Goal: Check status: Check status

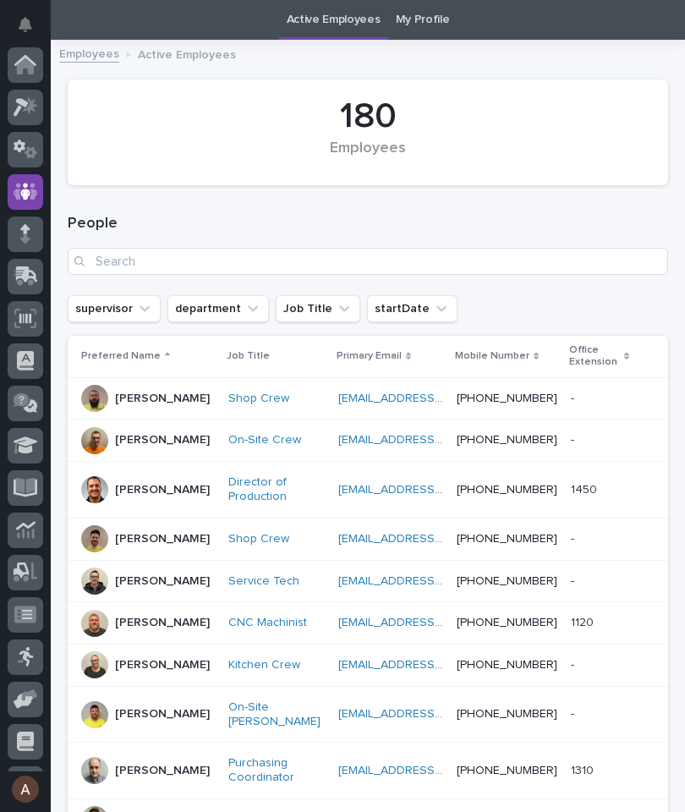
click at [28, 113] on icon at bounding box center [26, 106] width 25 height 19
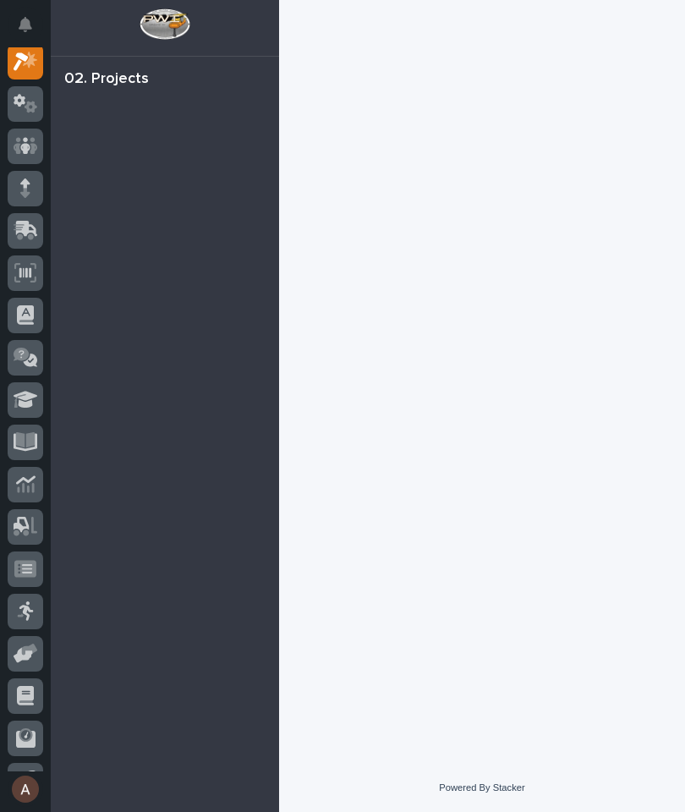
scroll to position [42, 0]
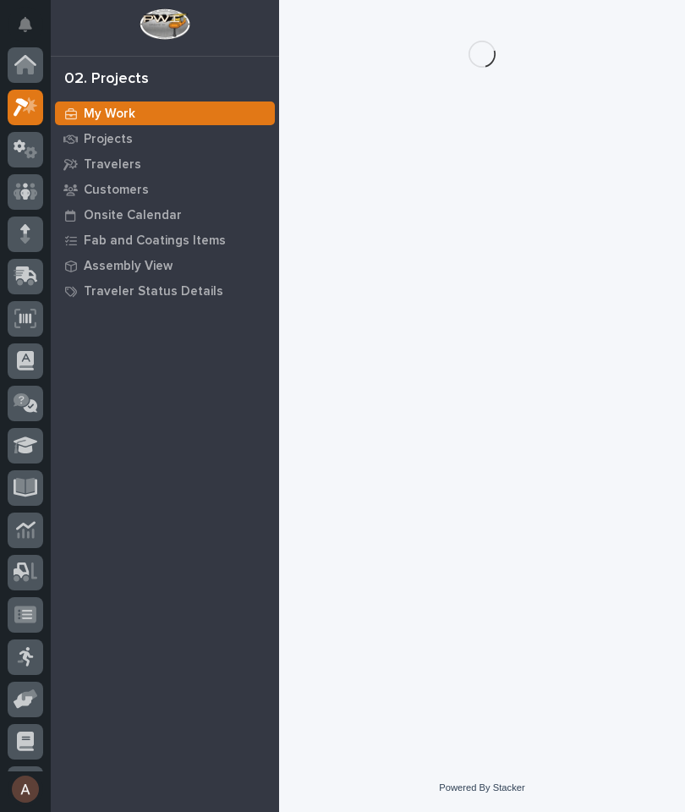
scroll to position [42, 0]
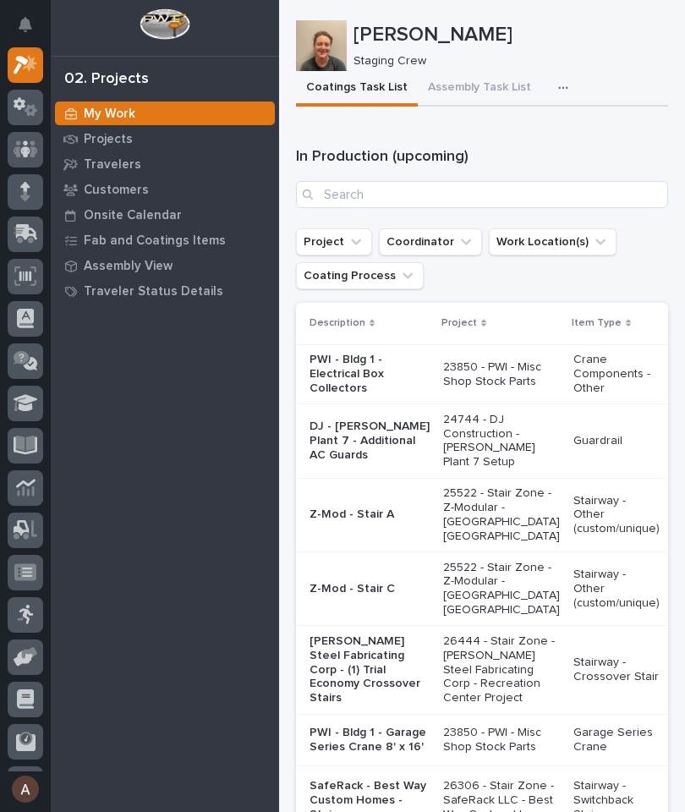
click at [558, 91] on icon "button" at bounding box center [563, 88] width 10 height 12
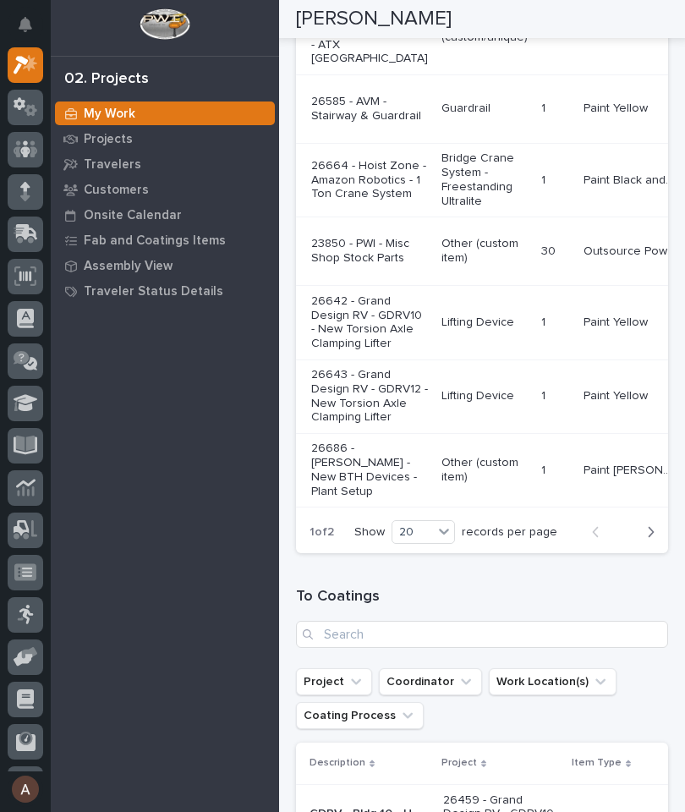
scroll to position [0, 139]
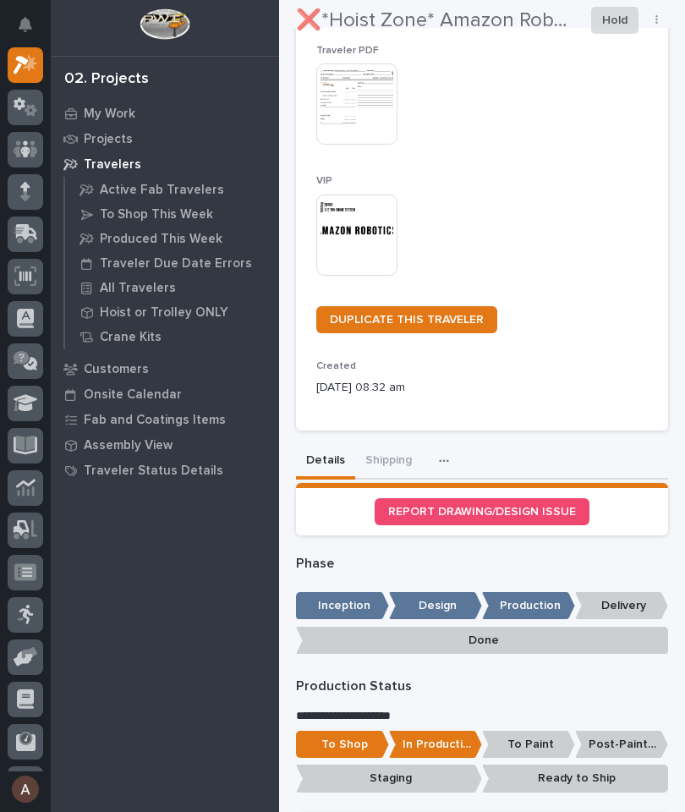
scroll to position [353, 0]
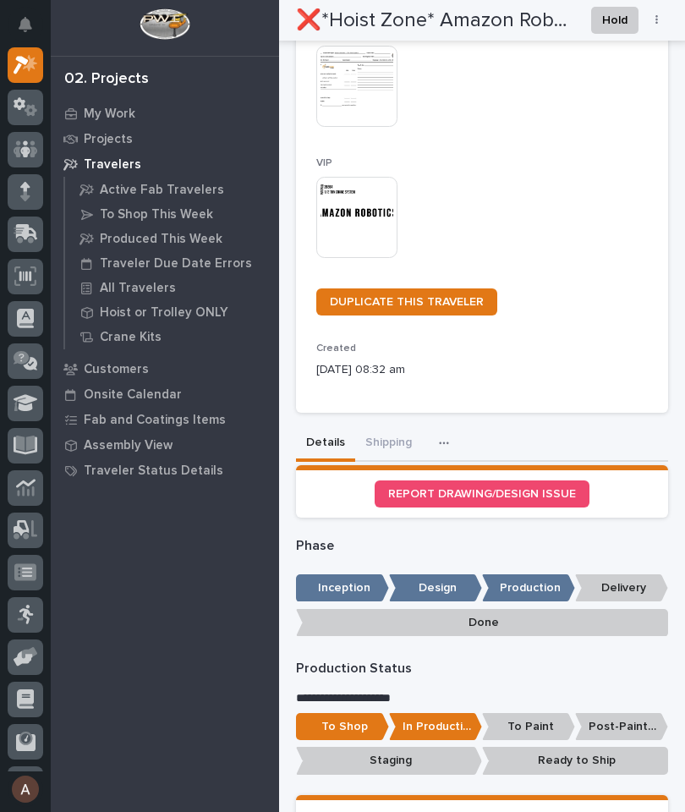
click at [383, 432] on button "Shipping" at bounding box center [388, 444] width 67 height 36
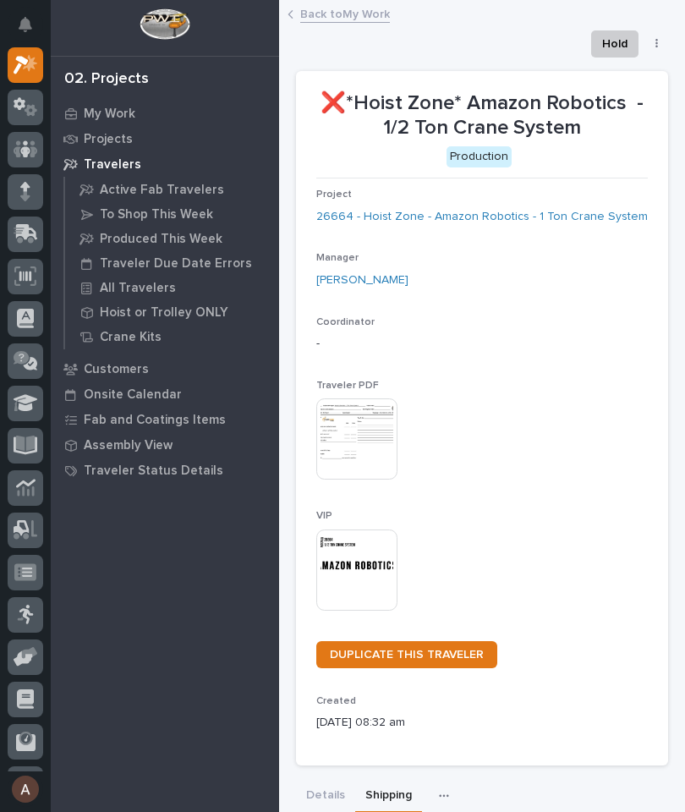
click at [109, 113] on p "My Work" at bounding box center [110, 114] width 52 height 15
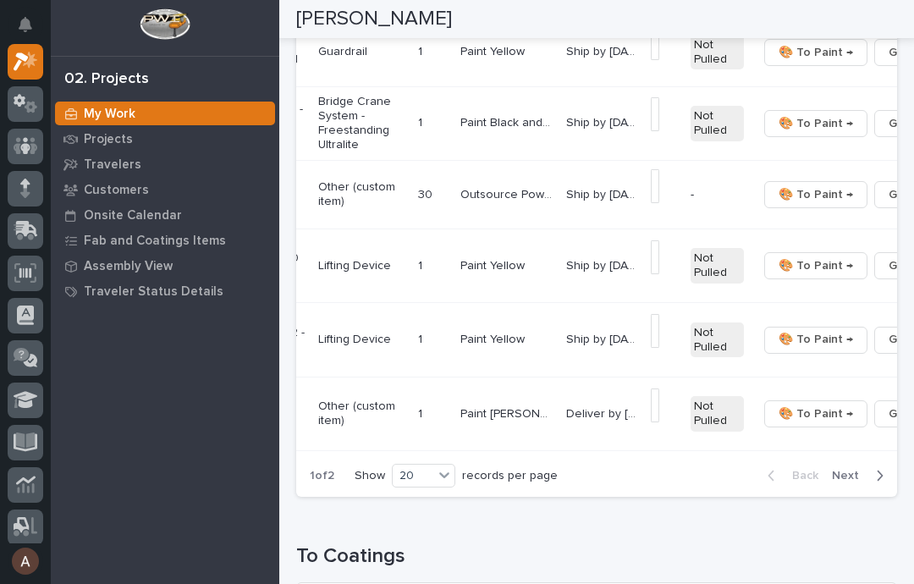
scroll to position [0, 253]
click at [646, 160] on td "+ 0 This file cannot be opened Download File" at bounding box center [666, 123] width 40 height 74
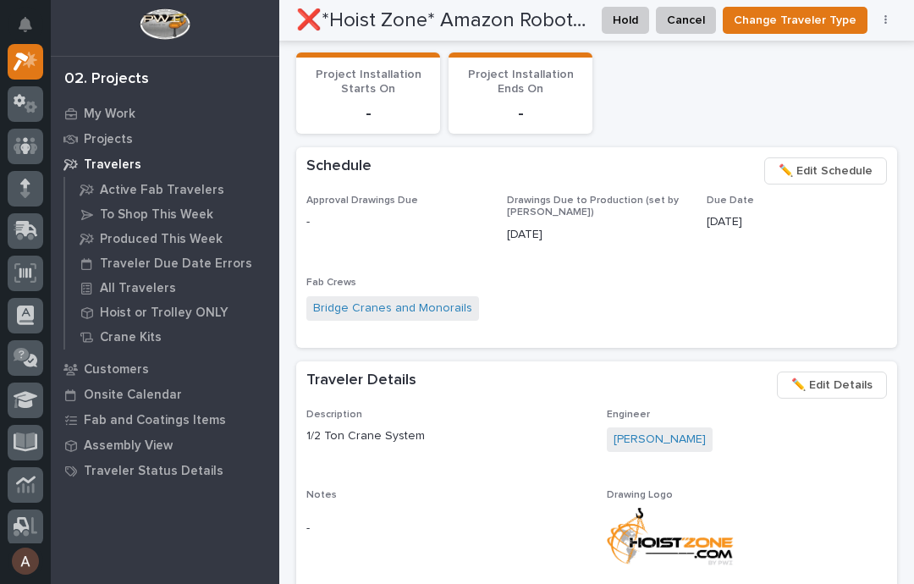
scroll to position [839, 0]
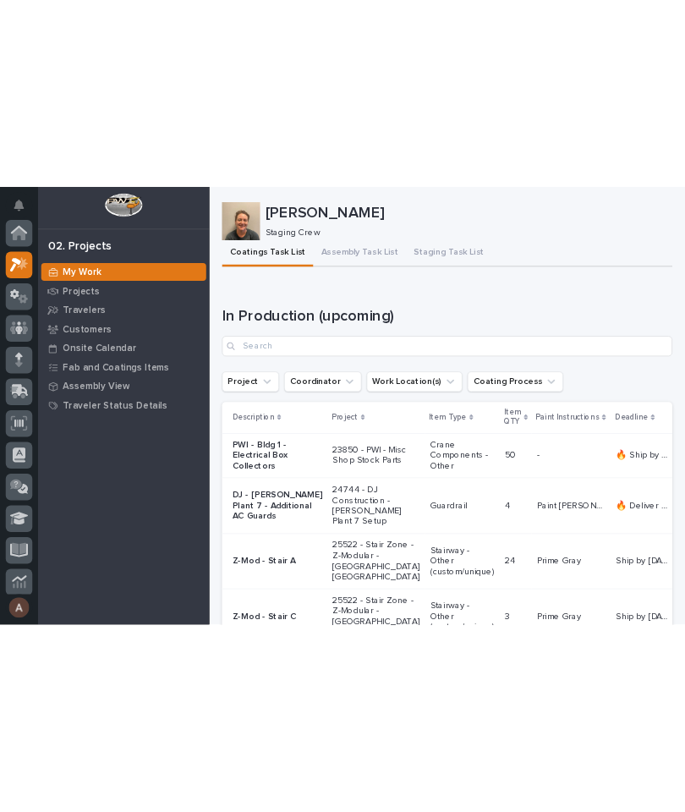
scroll to position [46, 0]
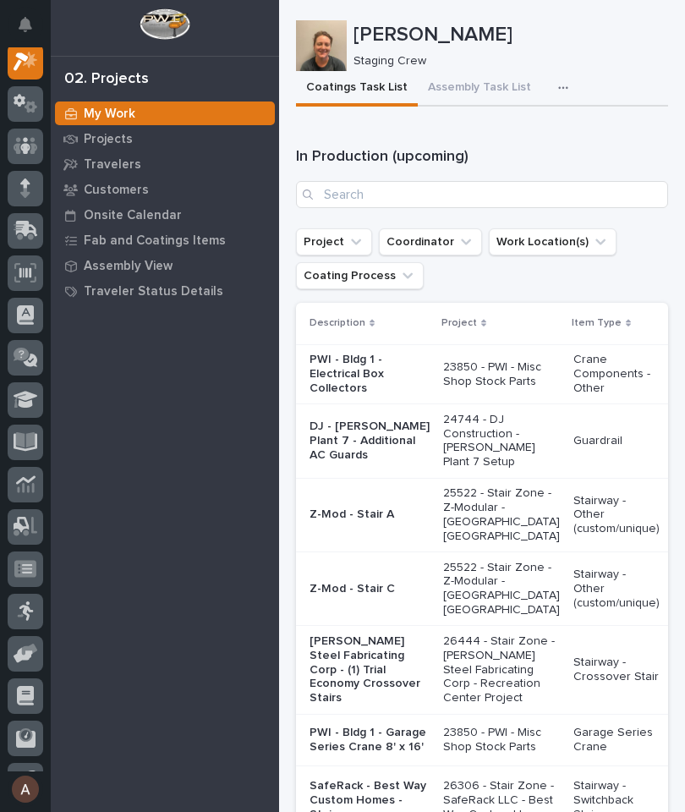
click at [558, 84] on icon "button" at bounding box center [563, 88] width 10 height 12
click at [549, 141] on button "Staging Task List" at bounding box center [513, 133] width 112 height 29
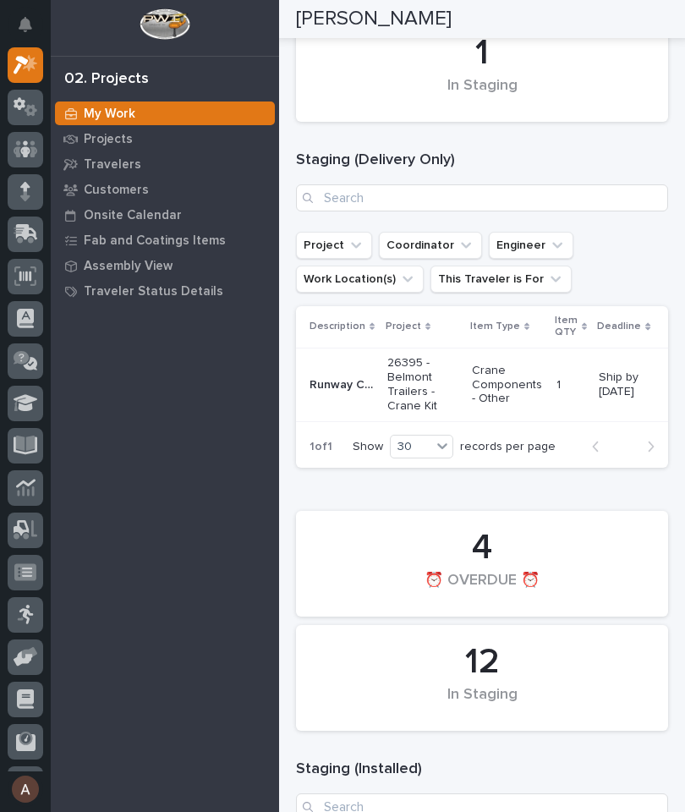
scroll to position [285, 0]
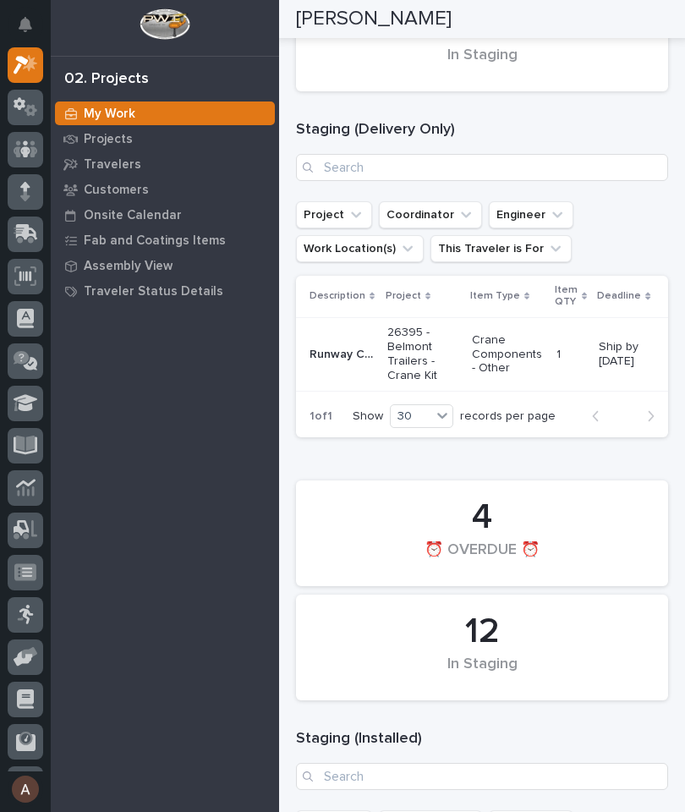
click at [349, 345] on p "Runway Completion Package" at bounding box center [344, 353] width 68 height 18
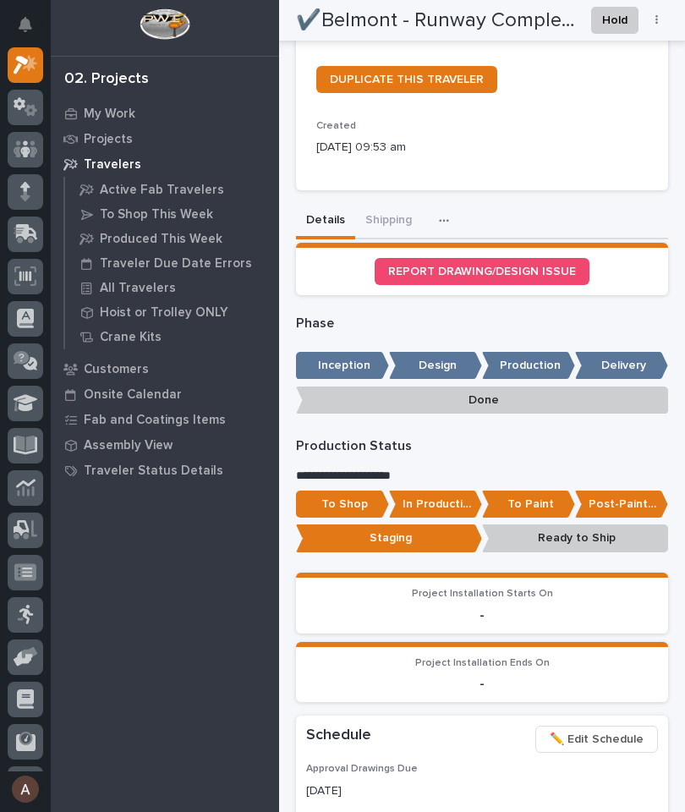
scroll to position [576, 0]
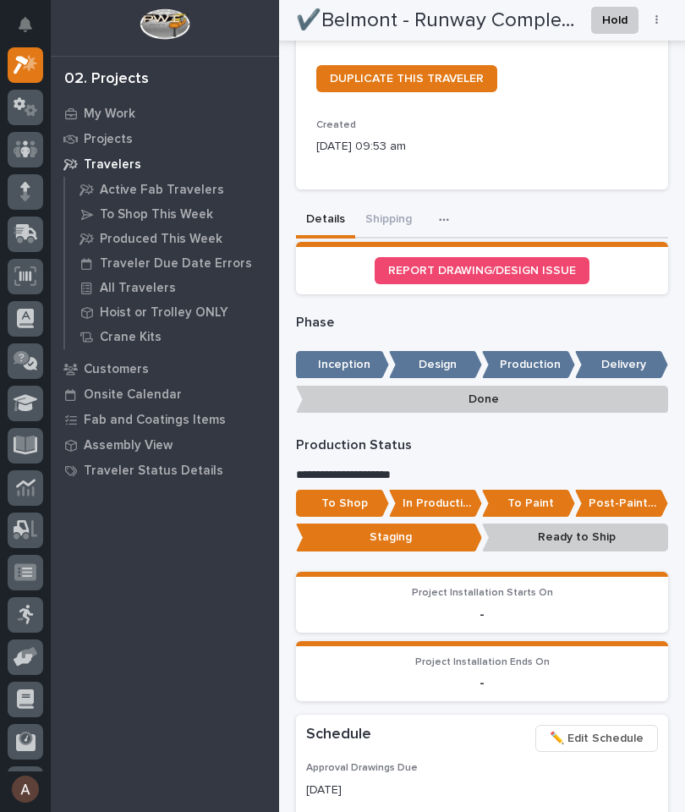
click at [383, 220] on button "Shipping" at bounding box center [388, 221] width 67 height 36
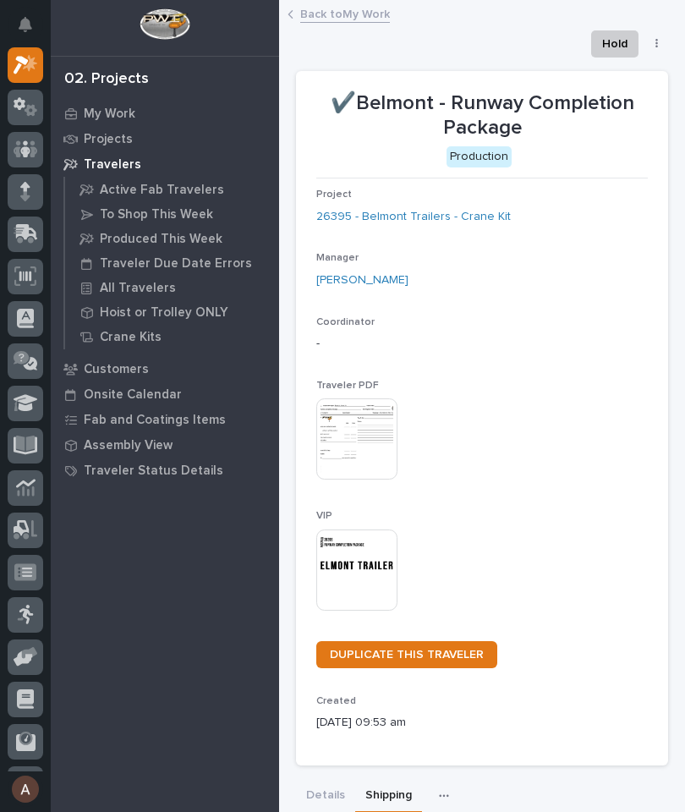
click at [19, 71] on icon at bounding box center [26, 64] width 25 height 19
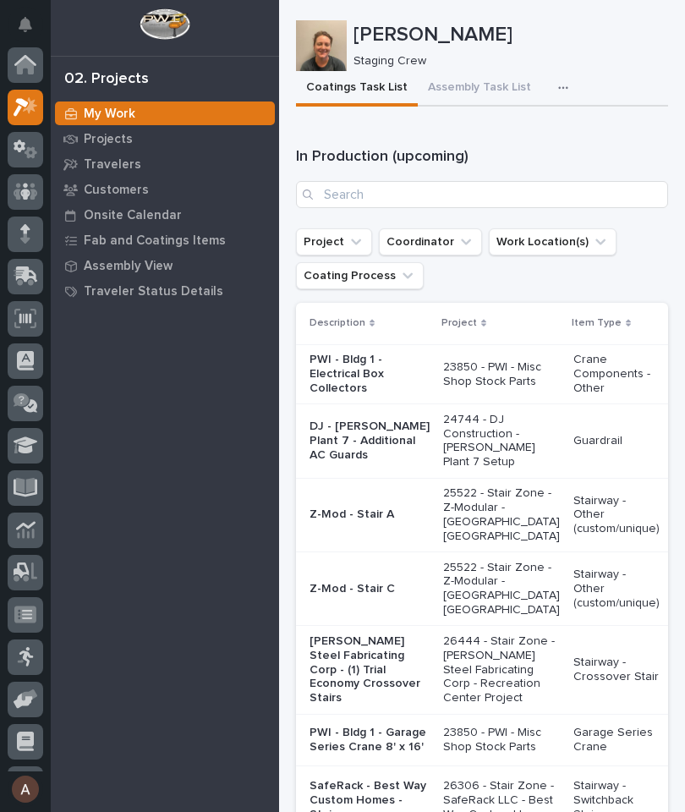
scroll to position [42, 0]
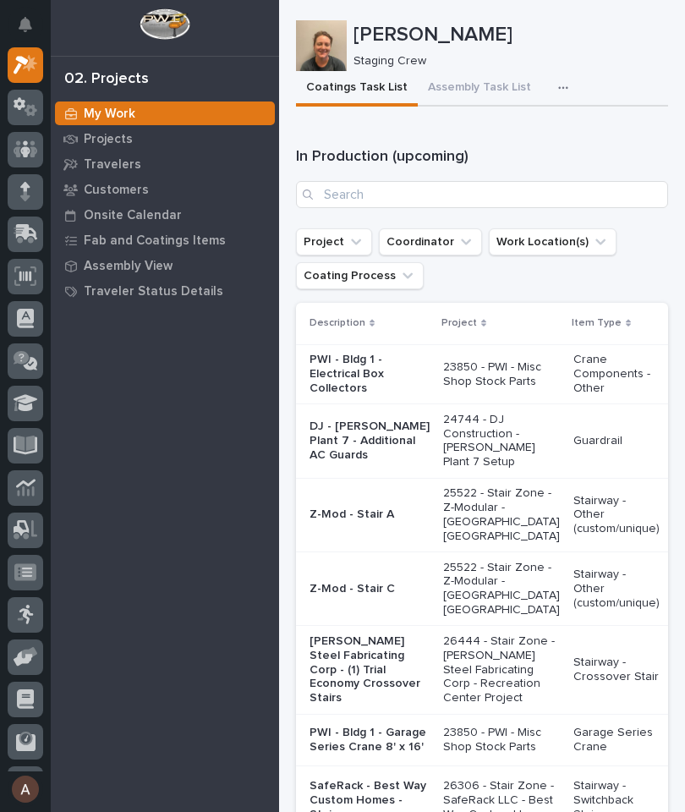
click at [558, 84] on icon "button" at bounding box center [563, 88] width 10 height 12
click at [553, 138] on button "Staging Task List" at bounding box center [513, 133] width 112 height 29
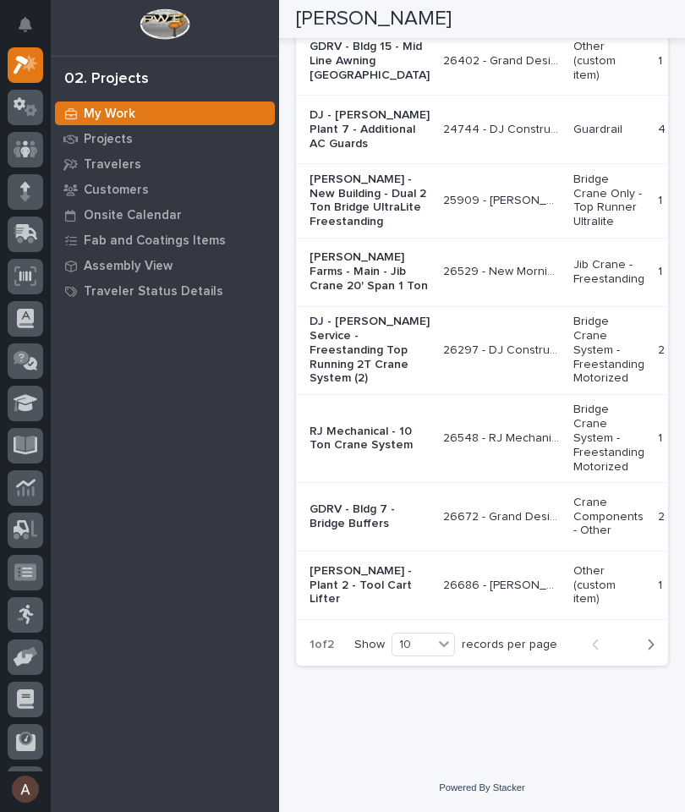
scroll to position [4195, 0]
